Goal: Find specific page/section: Find specific page/section

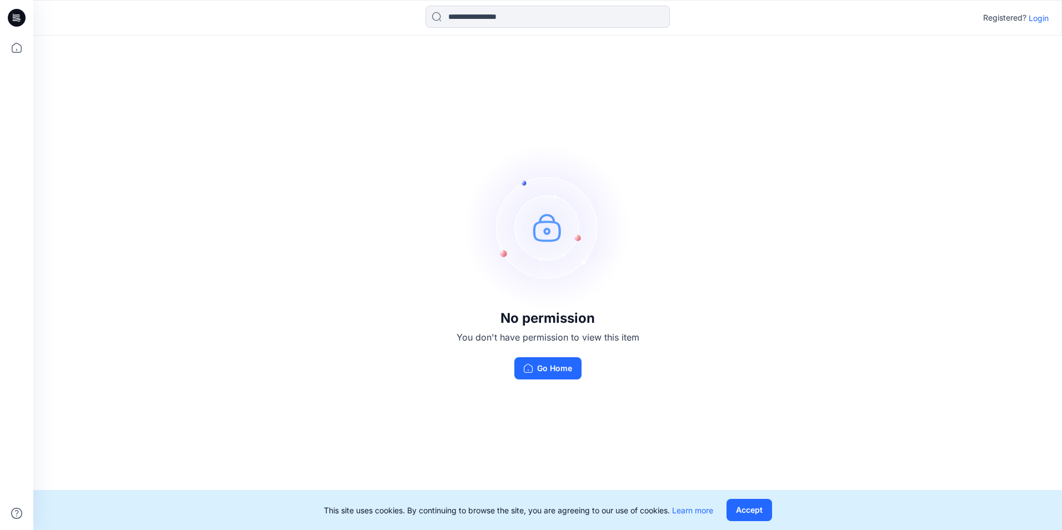
click at [755, 508] on button "Accept" at bounding box center [749, 510] width 46 height 22
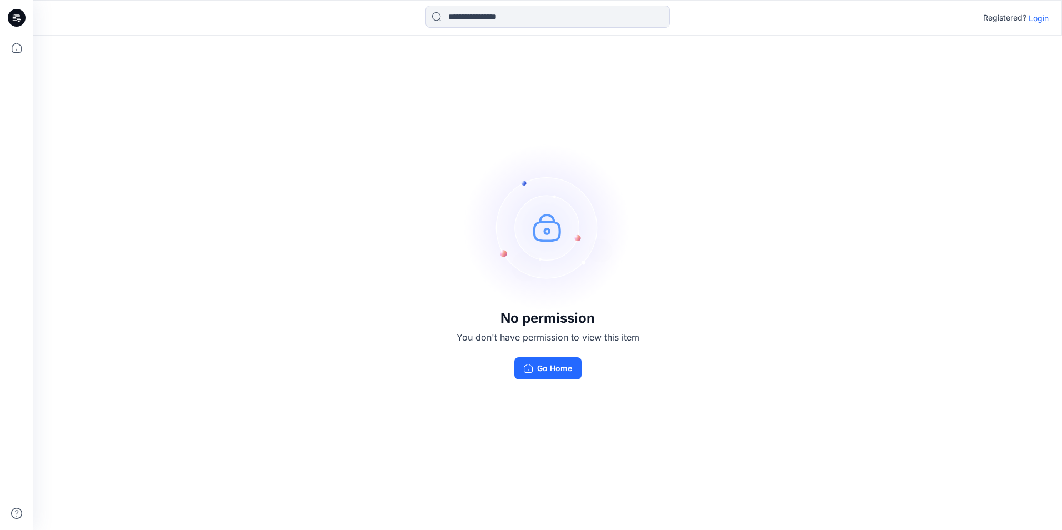
click at [1037, 16] on p "Login" at bounding box center [1038, 18] width 20 height 12
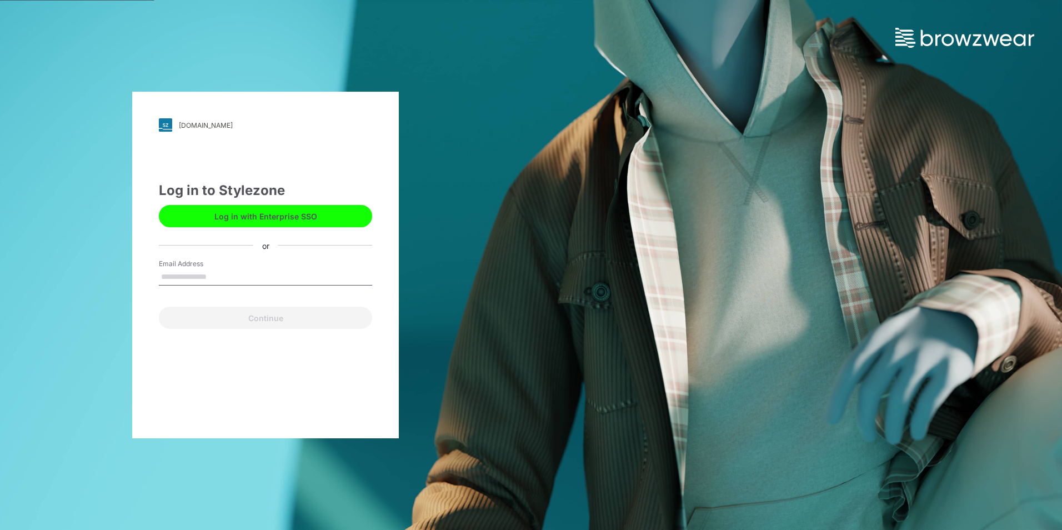
click at [238, 274] on input "Email Address" at bounding box center [265, 277] width 213 height 17
type input "**********"
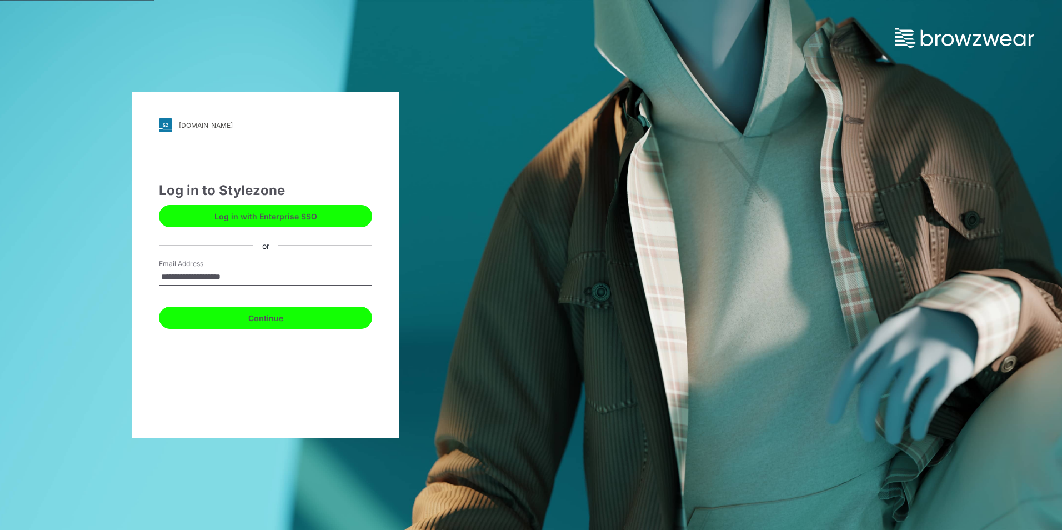
click at [279, 320] on button "Continue" at bounding box center [265, 317] width 213 height 22
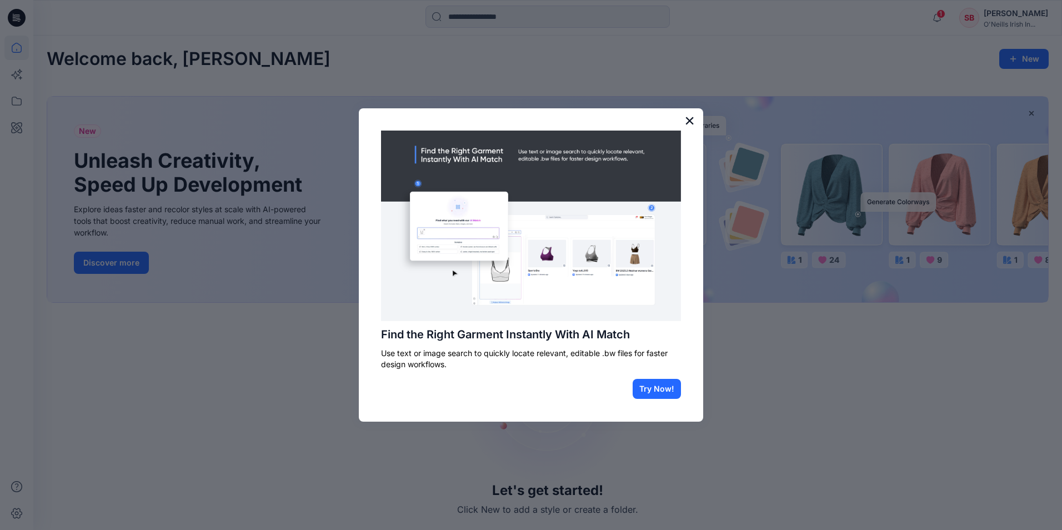
click at [689, 120] on button "×" at bounding box center [689, 121] width 11 height 18
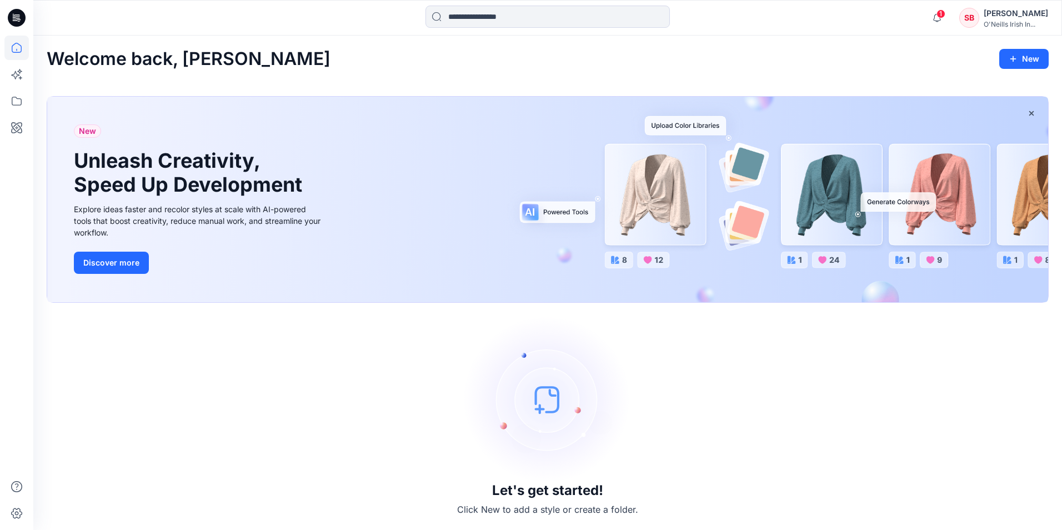
click at [656, 261] on div "New Unleash Creativity, Speed Up Development Explore ideas faster and recolor s…" at bounding box center [547, 199] width 1001 height 205
click at [938, 18] on icon "button" at bounding box center [936, 18] width 21 height 22
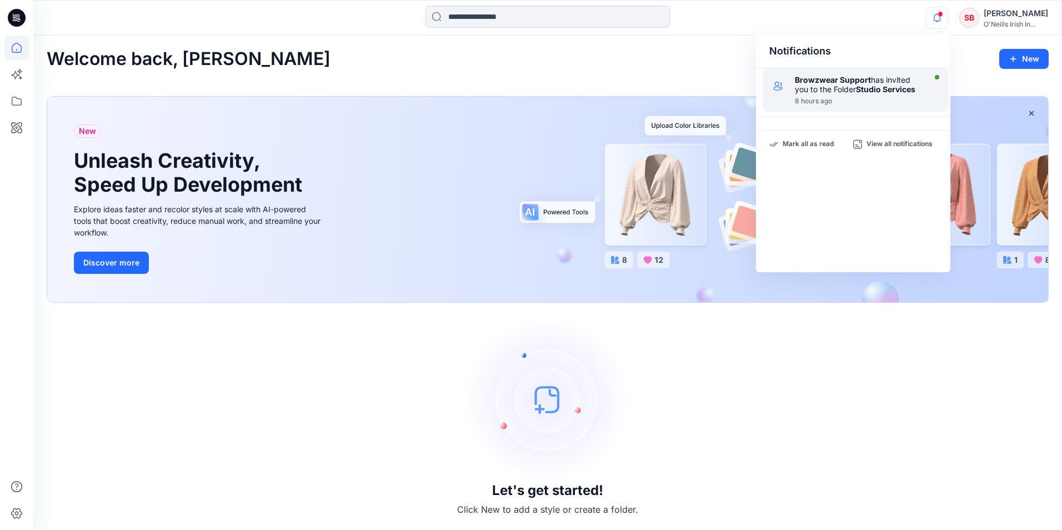
click at [847, 91] on div "Browzwear Support has invited you to the Folder Studio Services" at bounding box center [859, 84] width 128 height 19
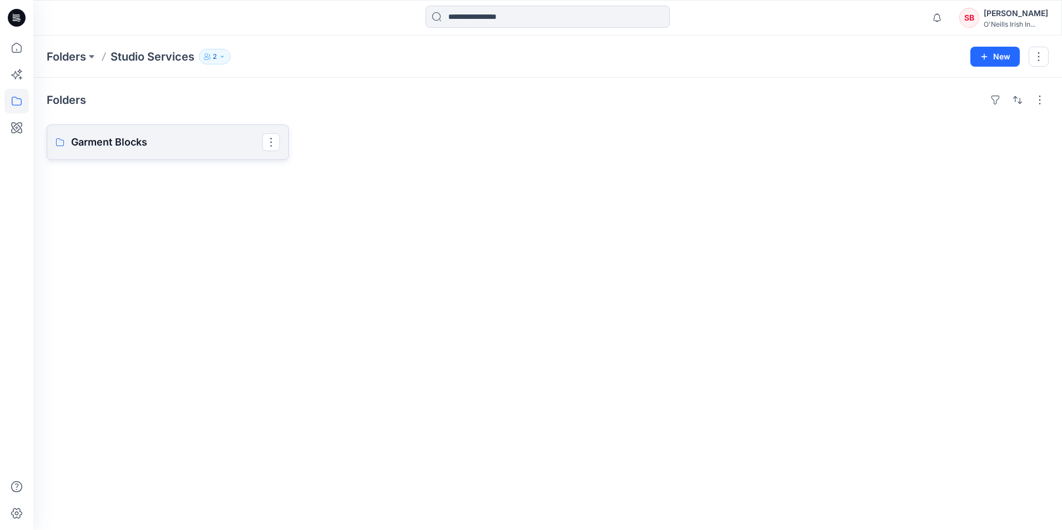
click at [94, 142] on p "Garment Blocks" at bounding box center [166, 142] width 191 height 16
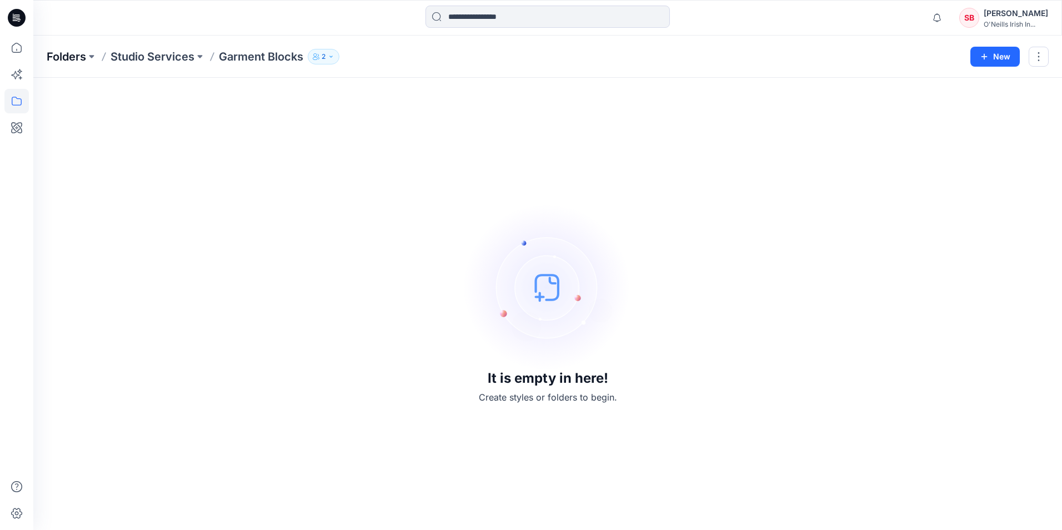
click at [68, 55] on p "Folders" at bounding box center [66, 57] width 39 height 16
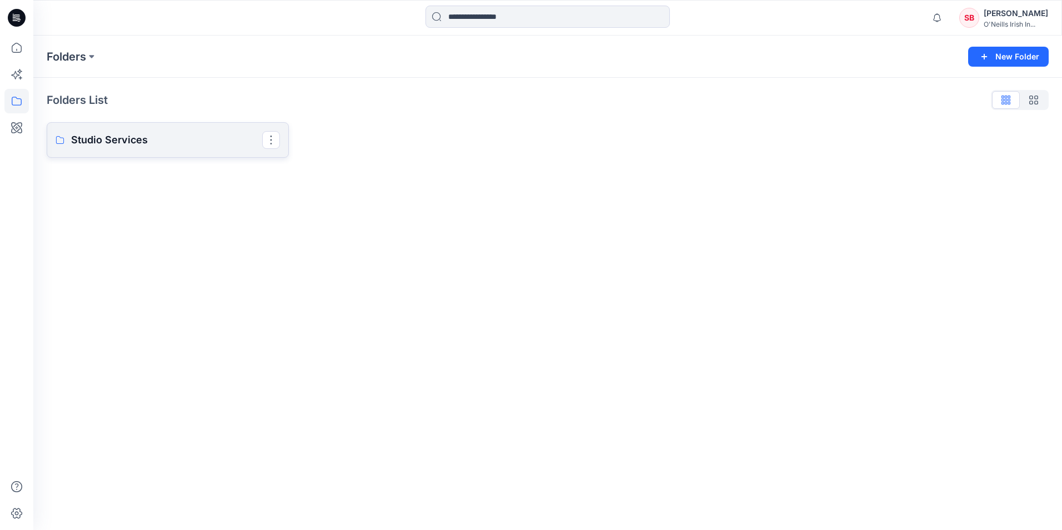
click at [132, 141] on p "Studio Services" at bounding box center [166, 140] width 191 height 16
click at [158, 59] on p "Studio Services" at bounding box center [152, 57] width 84 height 16
click at [128, 139] on p "Garment Blocks" at bounding box center [166, 142] width 191 height 16
click at [103, 138] on p "Garment Blocks" at bounding box center [166, 142] width 191 height 16
